Goal: Task Accomplishment & Management: Manage account settings

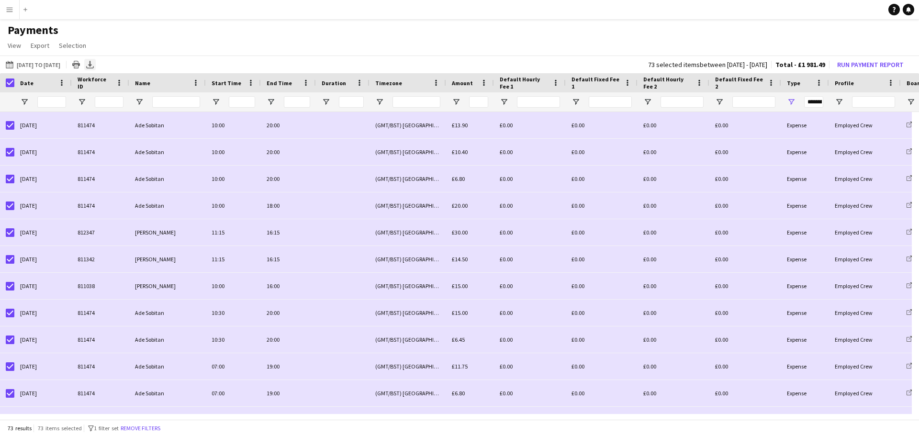
click at [94, 63] on icon "Export XLSX" at bounding box center [90, 65] width 8 height 8
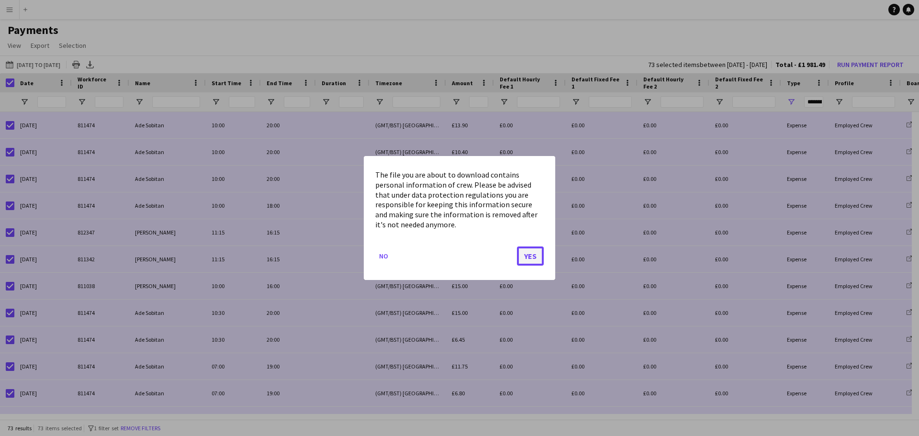
click at [533, 255] on button "Yes" at bounding box center [530, 256] width 27 height 19
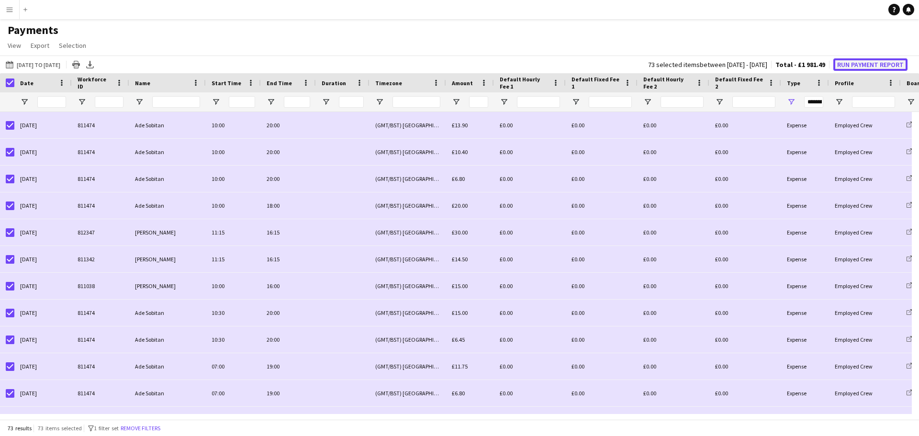
click at [873, 63] on button "Run Payment Report" at bounding box center [871, 64] width 74 height 12
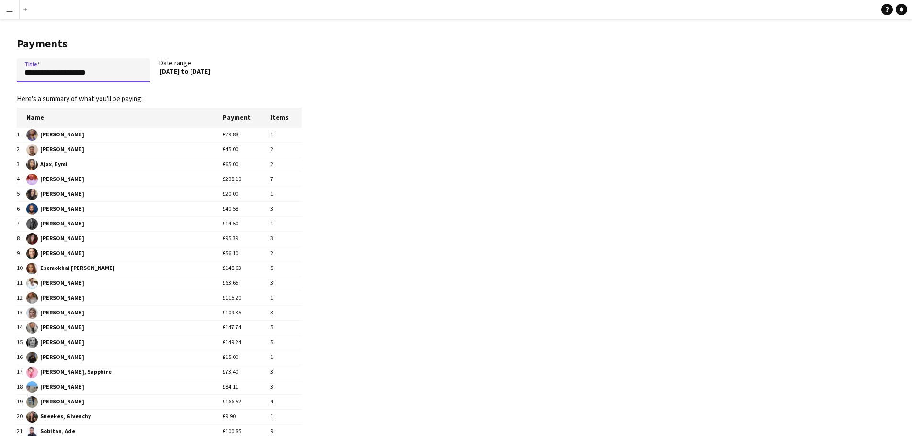
drag, startPoint x: 115, startPoint y: 74, endPoint x: -2, endPoint y: 78, distance: 117.4
click at [0, 78] on html "**********" at bounding box center [456, 285] width 912 height 571
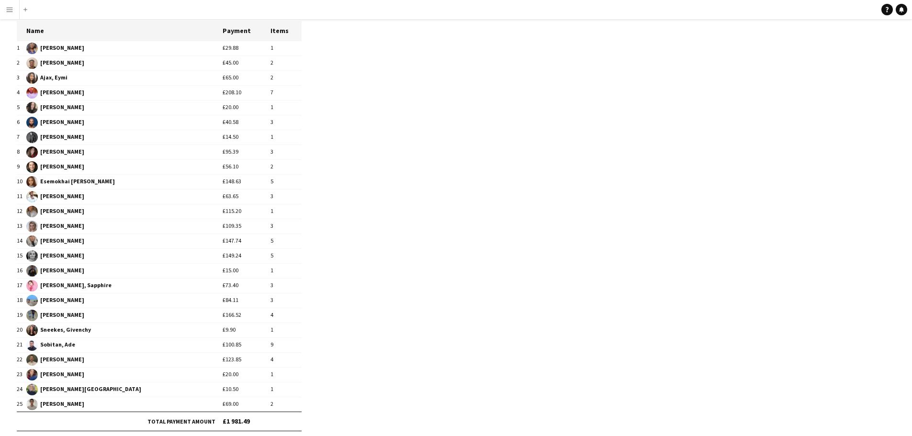
scroll to position [135, 0]
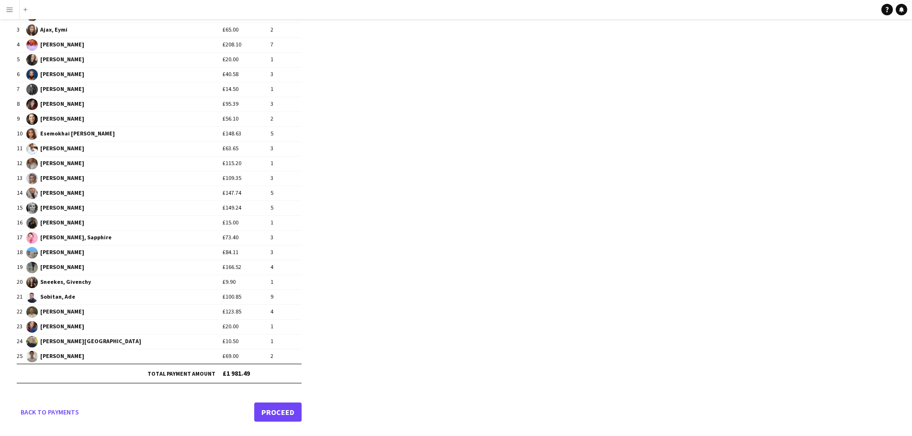
type input "**********"
click at [278, 414] on link "Proceed" at bounding box center [277, 412] width 47 height 19
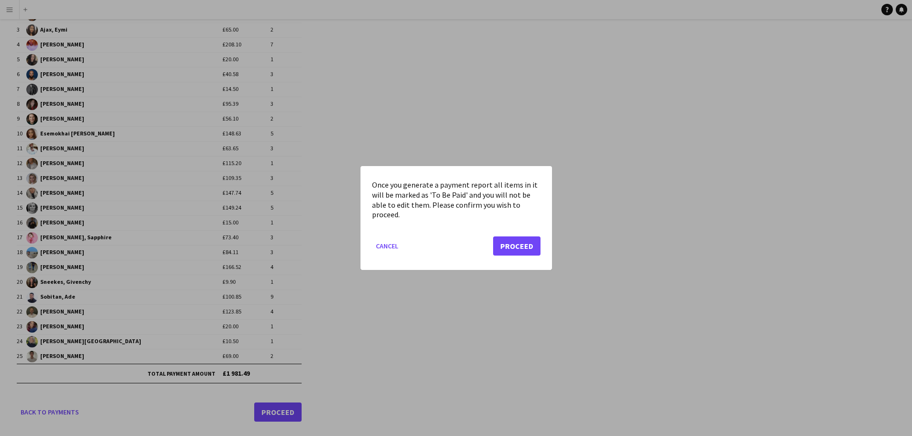
scroll to position [0, 0]
click at [509, 242] on button "Proceed" at bounding box center [516, 246] width 47 height 19
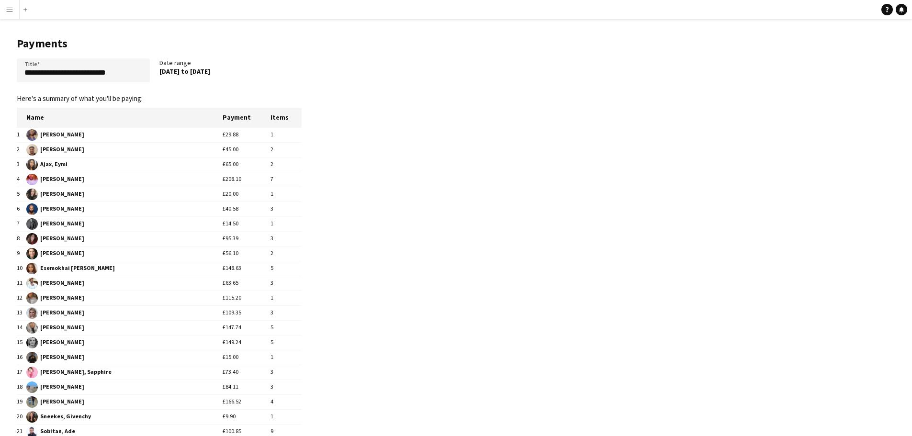
scroll to position [135, 0]
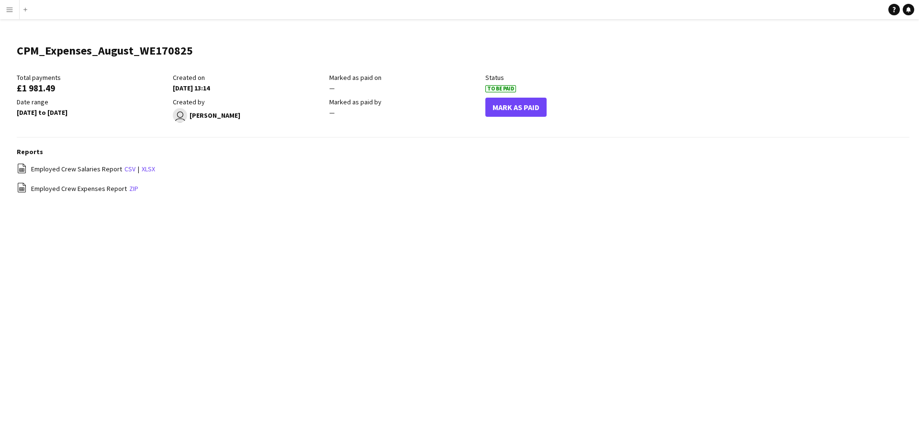
click at [11, 10] on app-icon "Menu" at bounding box center [10, 10] width 8 height 8
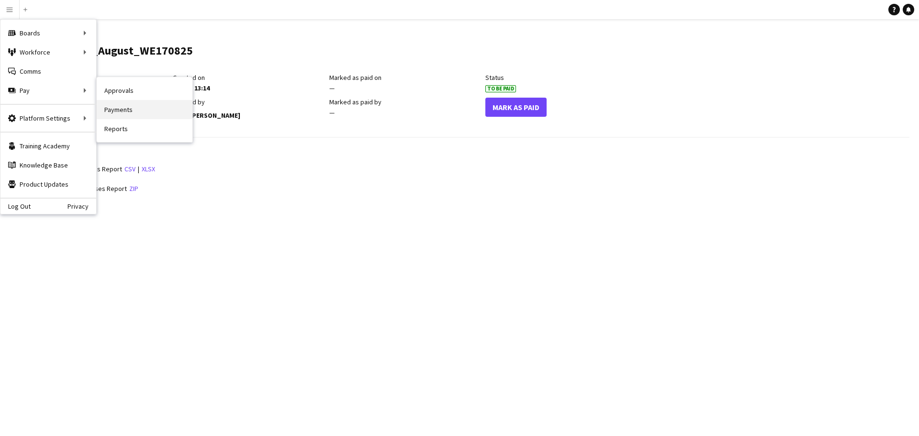
click at [117, 112] on link "Payments" at bounding box center [145, 109] width 96 height 19
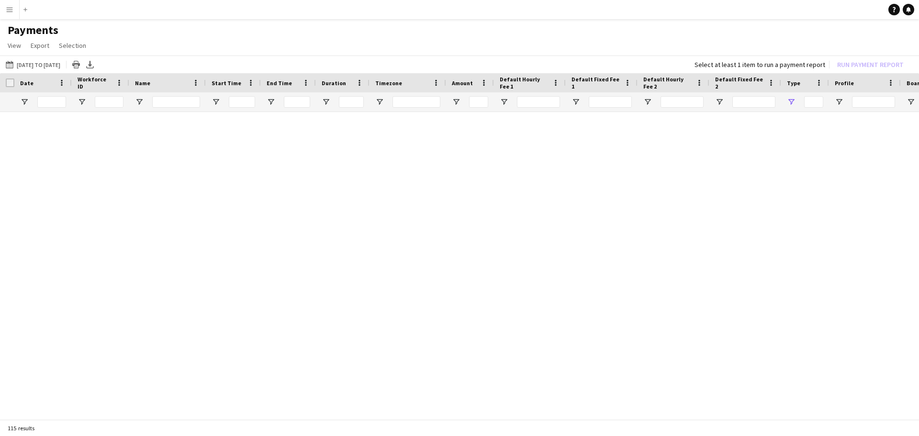
type input "***"
click at [11, 10] on app-icon "Menu" at bounding box center [10, 10] width 8 height 8
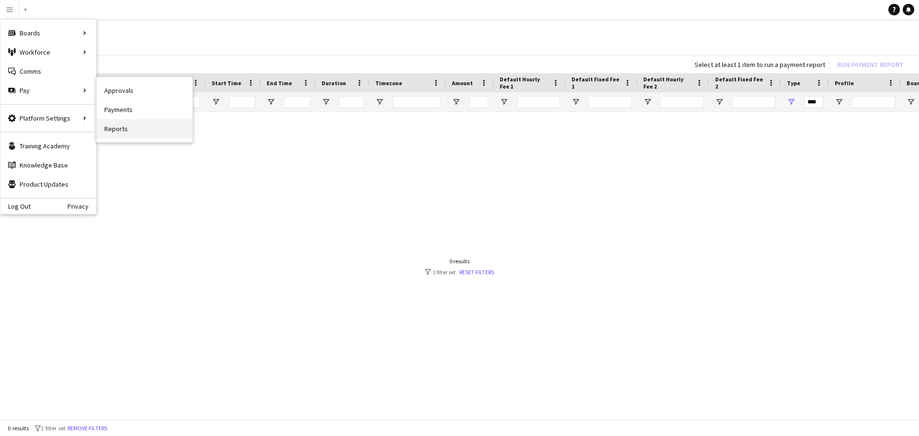
click at [121, 130] on link "Reports" at bounding box center [145, 128] width 96 height 19
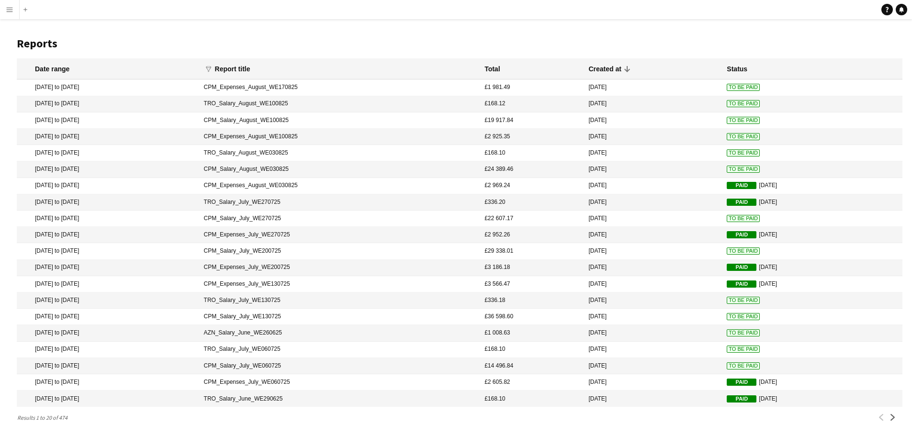
click at [727, 137] on span "To Be Paid" at bounding box center [743, 136] width 33 height 7
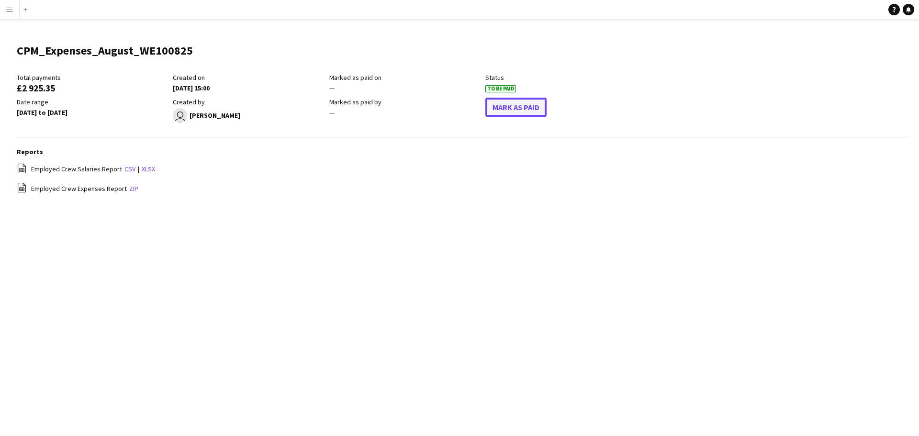
click at [524, 109] on button "Mark As Paid" at bounding box center [515, 107] width 61 height 19
click at [10, 11] on app-icon "Menu" at bounding box center [10, 10] width 8 height 8
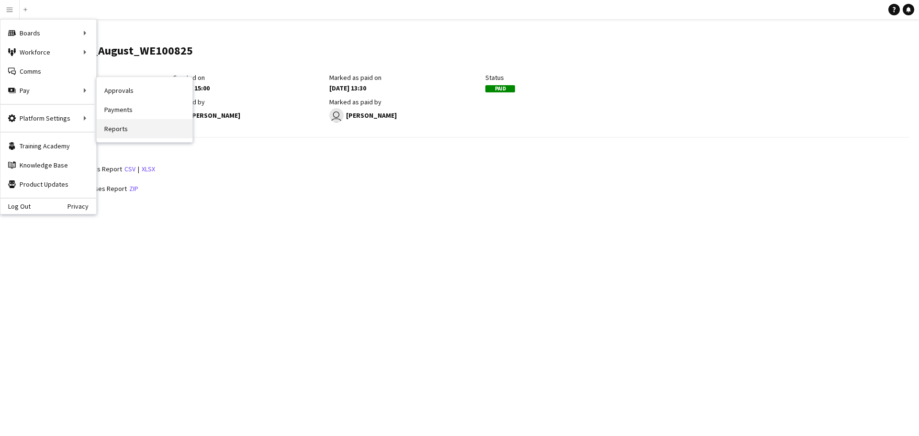
click at [129, 129] on link "Reports" at bounding box center [145, 128] width 96 height 19
